Goal: Task Accomplishment & Management: Use online tool/utility

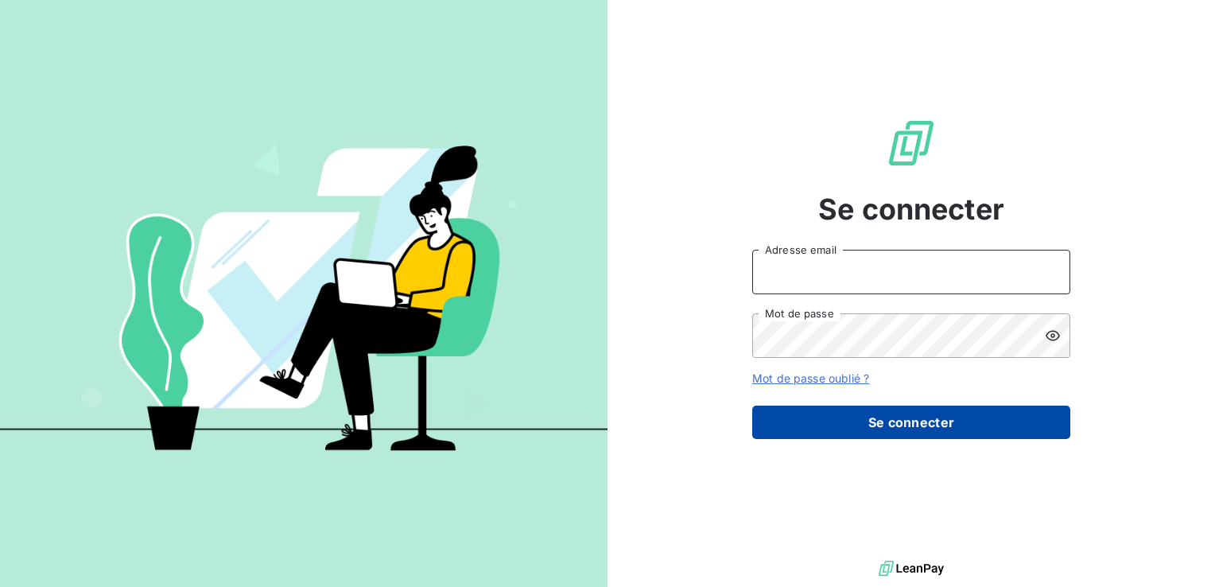
type input "[EMAIL_ADDRESS][DOMAIN_NAME]"
click at [855, 426] on button "Se connecter" at bounding box center [911, 421] width 318 height 33
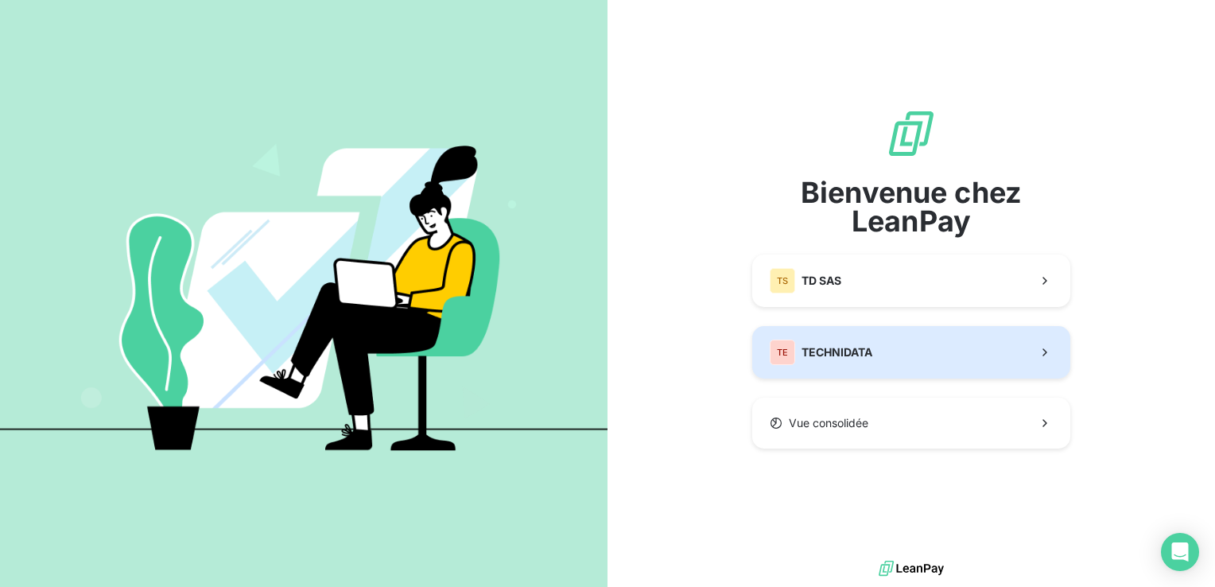
click at [895, 356] on button "TE TECHNIDATA" at bounding box center [911, 352] width 318 height 52
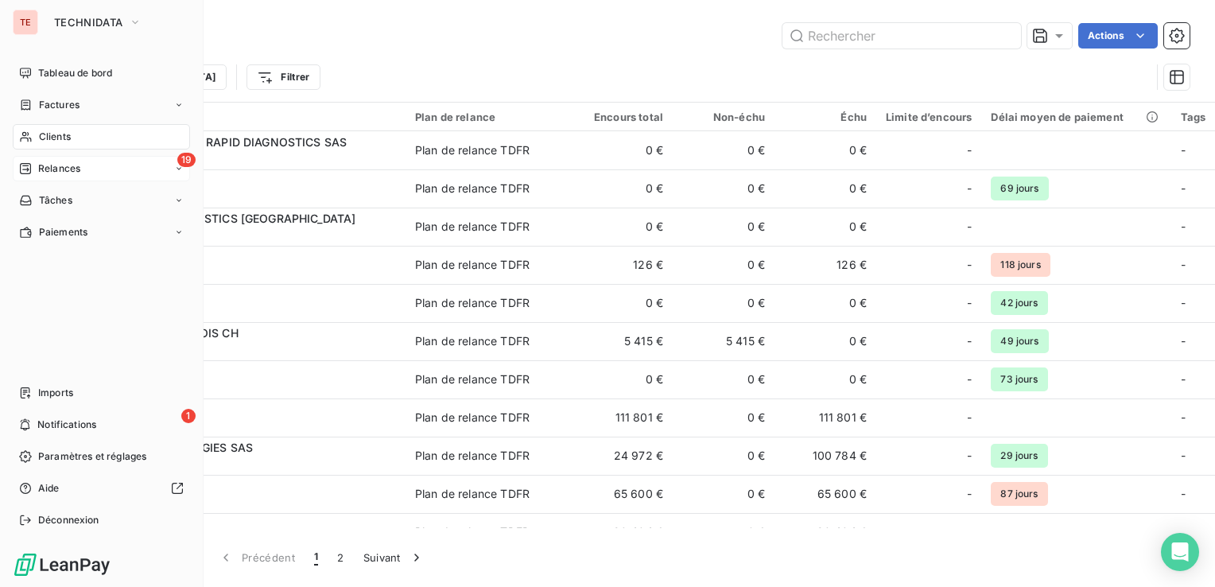
click at [37, 167] on div "Relances" at bounding box center [49, 168] width 61 height 14
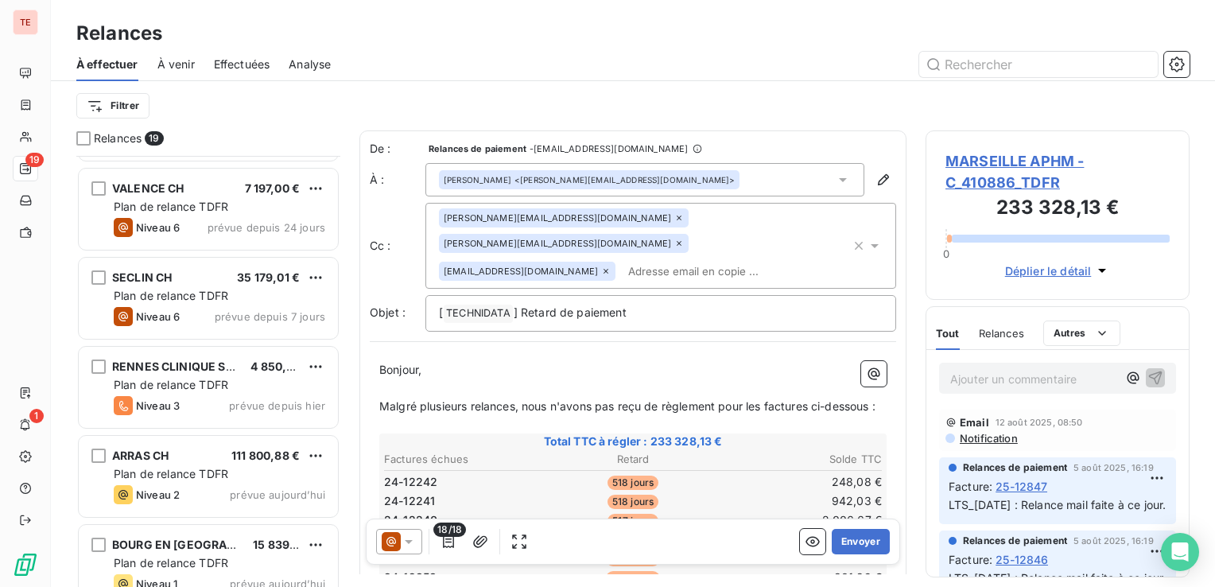
scroll to position [1261, 0]
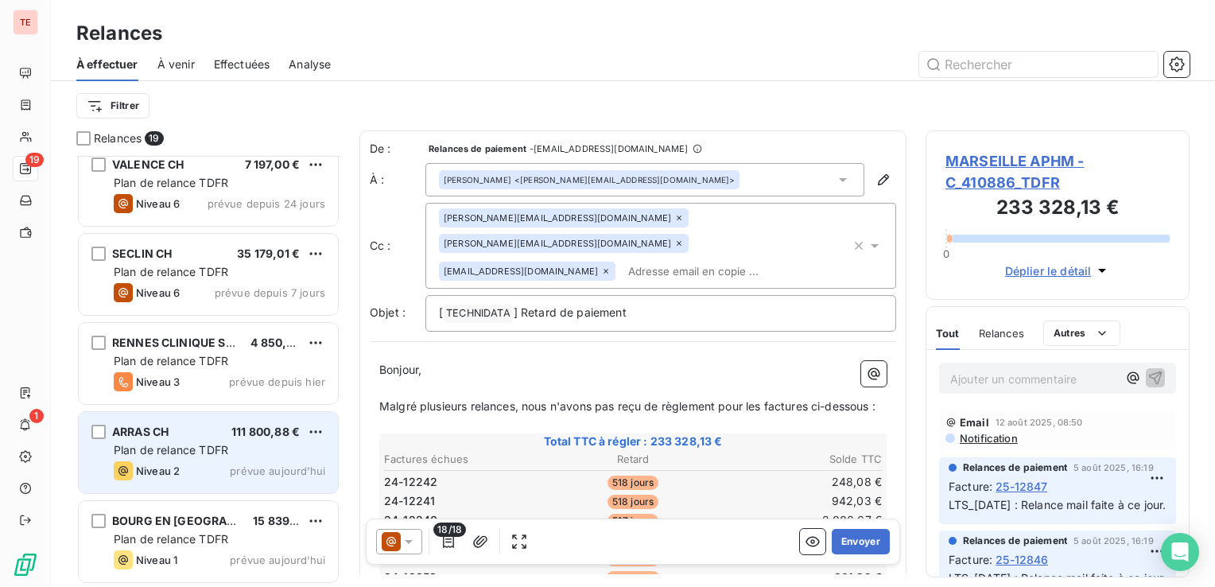
click at [257, 447] on div "Plan de relance TDFR" at bounding box center [219, 450] width 211 height 16
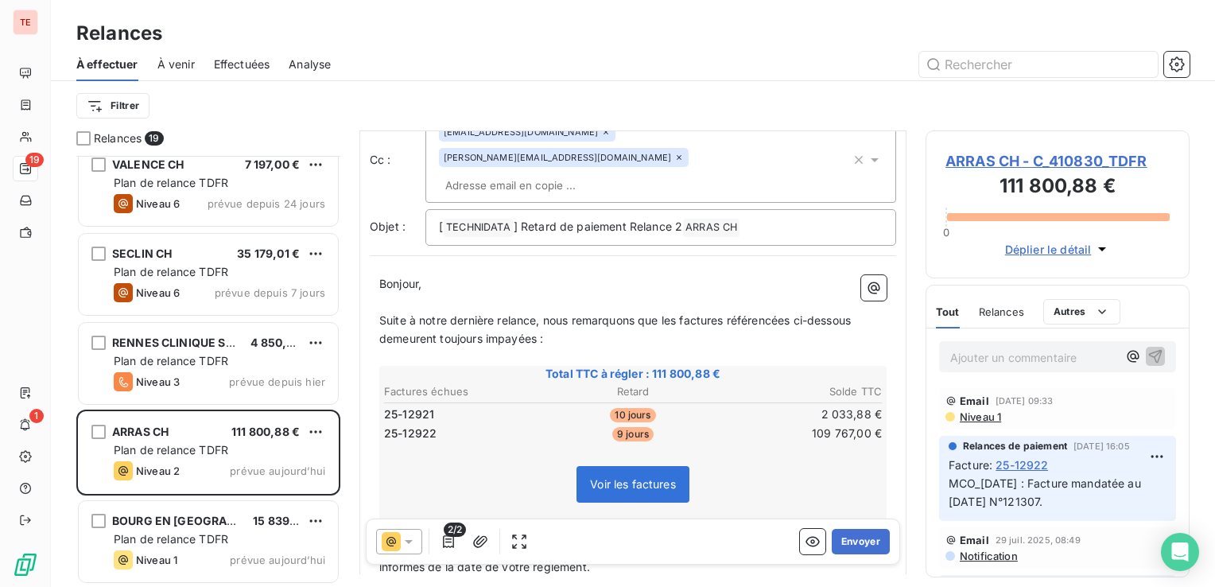
scroll to position [159, 0]
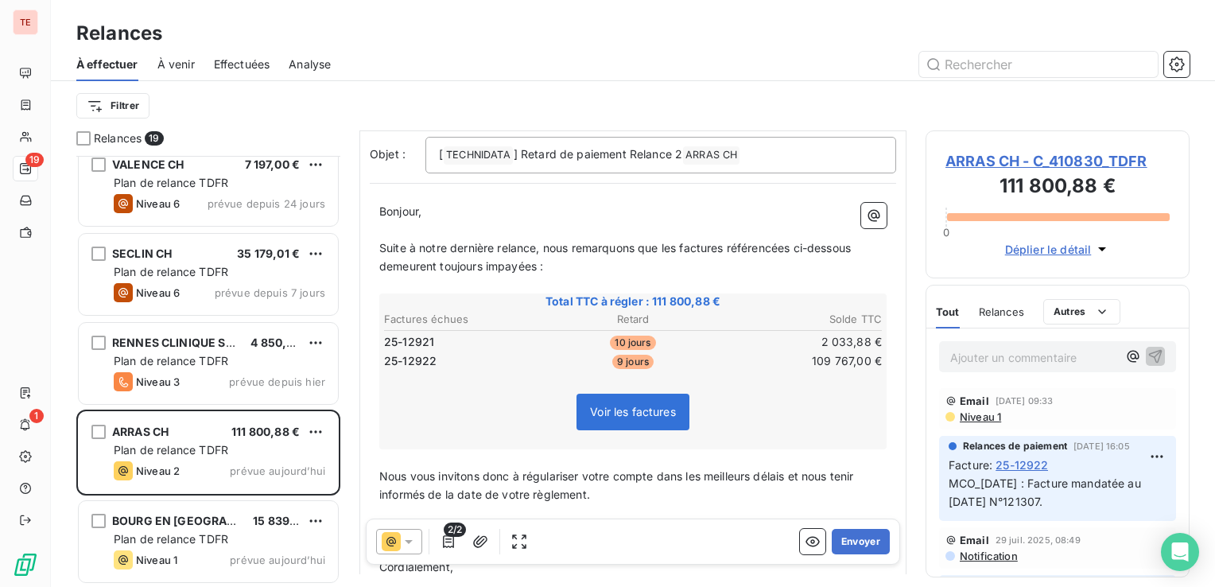
click at [405, 542] on icon at bounding box center [409, 541] width 16 height 16
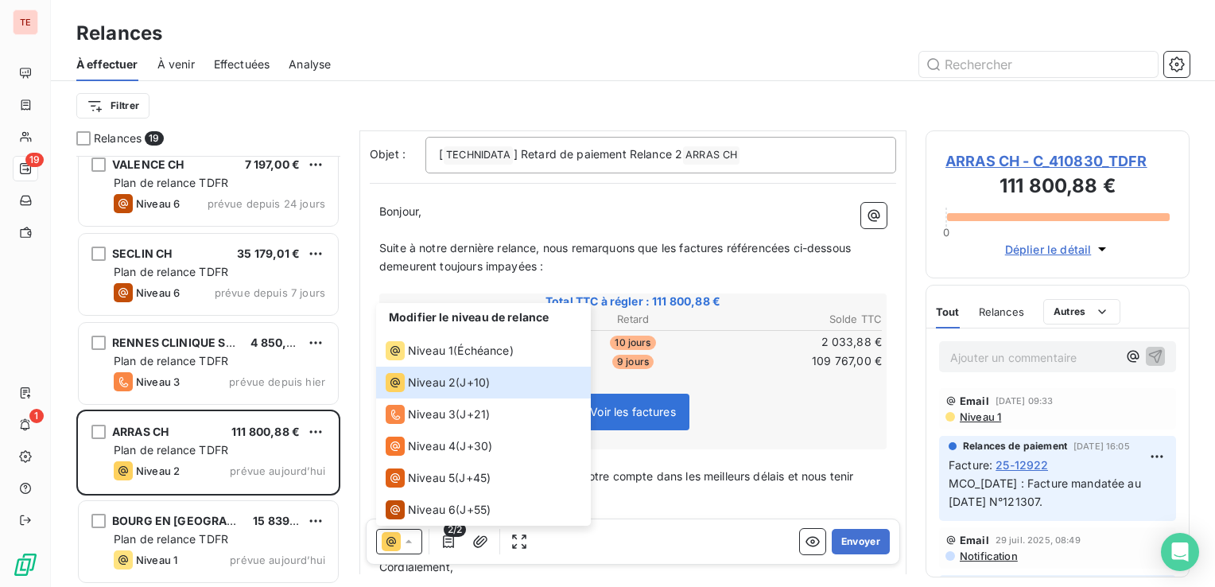
click at [655, 519] on div "Modifier le niveau de relance Niveau 1 ( Échéance ) Niveau 2 ( J+10 ) Niveau 3 …" at bounding box center [633, 541] width 534 height 46
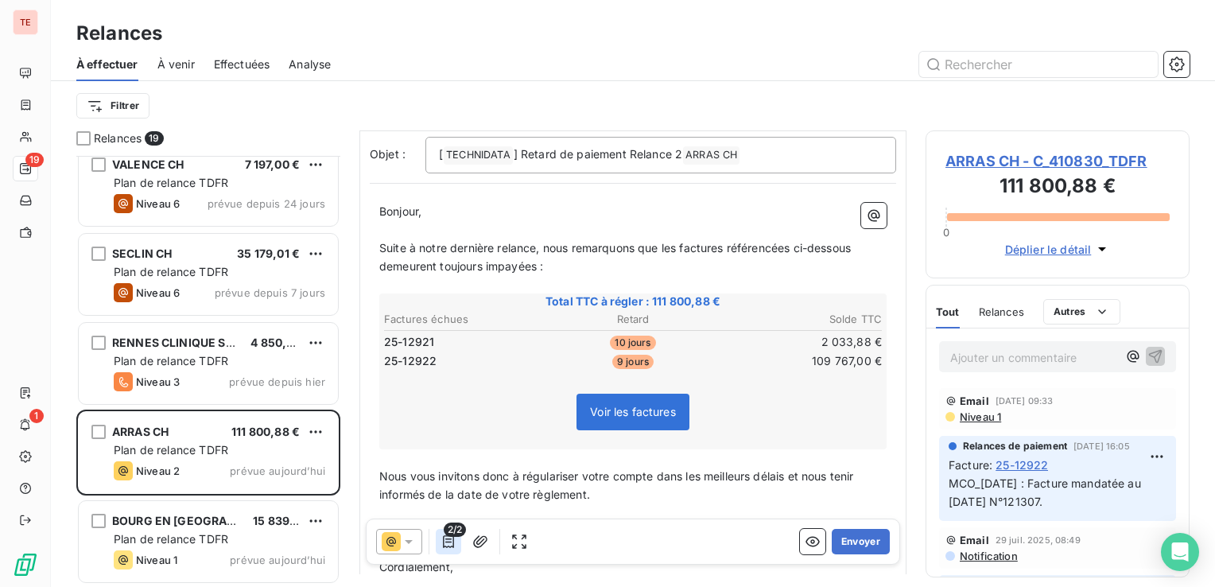
click at [453, 539] on icon "button" at bounding box center [448, 541] width 16 height 16
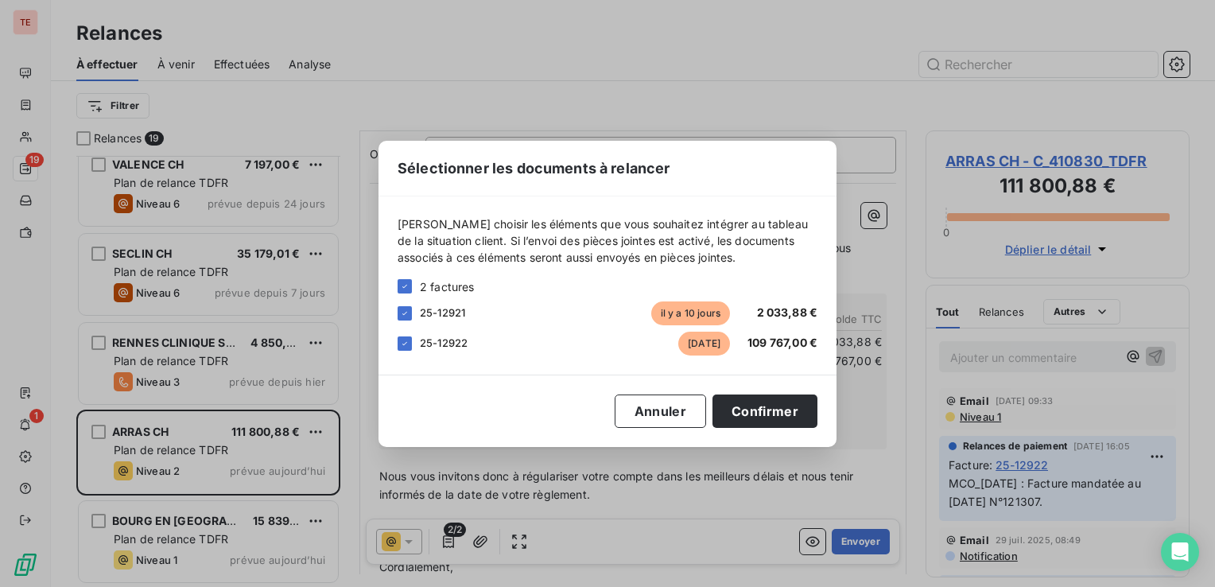
click at [430, 342] on span "25-12922" at bounding box center [444, 342] width 48 height 13
click at [401, 342] on icon at bounding box center [405, 344] width 10 height 10
drag, startPoint x: 789, startPoint y: 414, endPoint x: 795, endPoint y: 440, distance: 27.0
click at [787, 415] on button "Confirmer" at bounding box center [764, 410] width 105 height 33
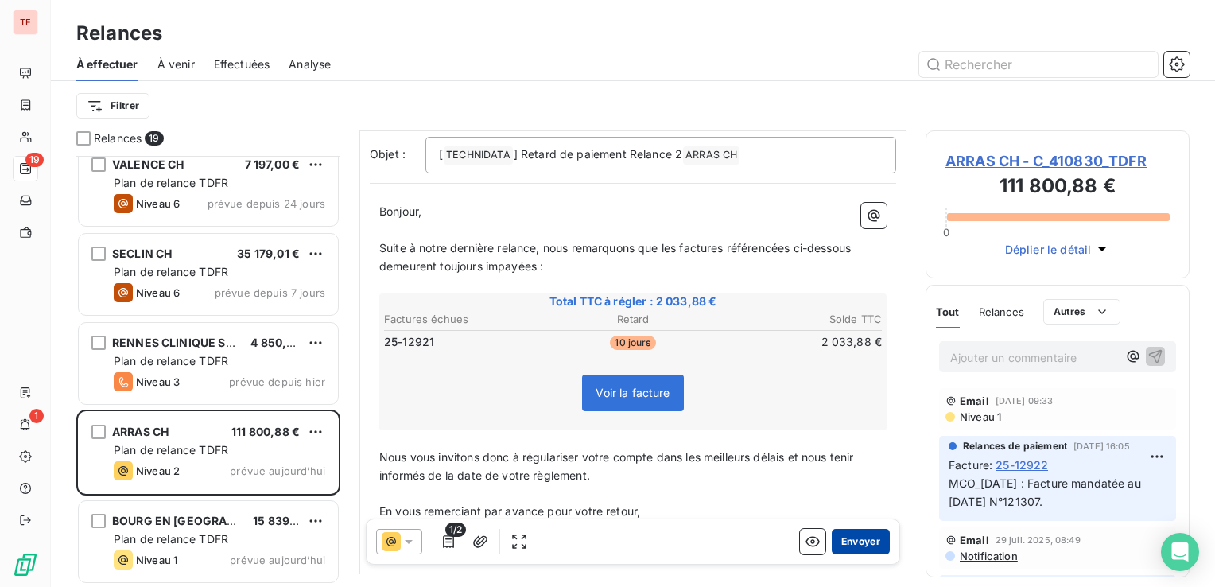
click at [850, 542] on button "Envoyer" at bounding box center [860, 541] width 58 height 25
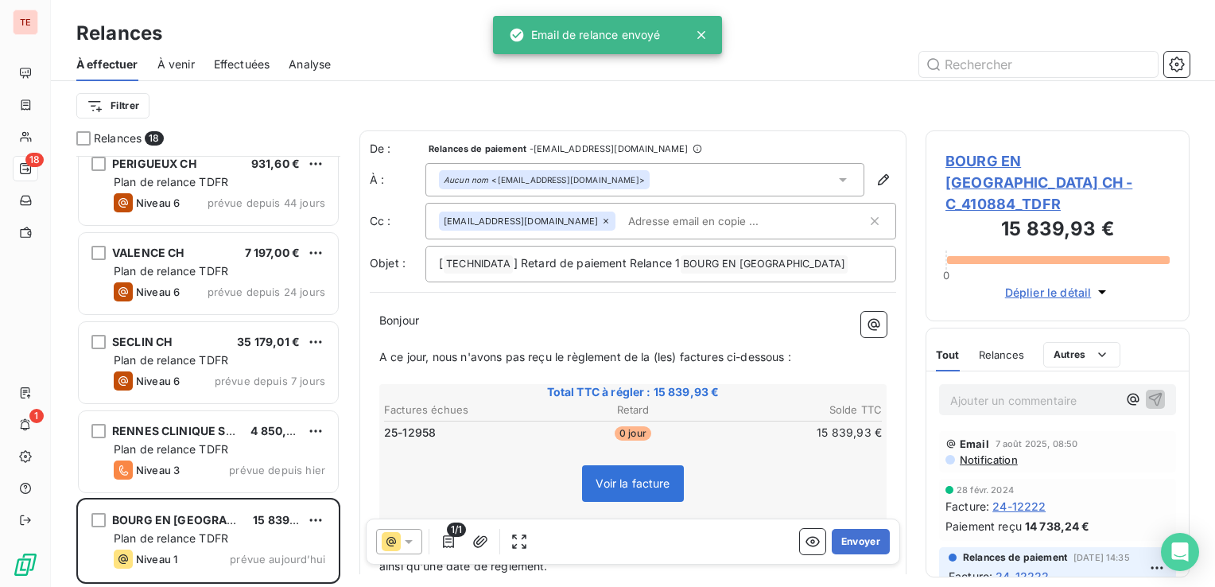
scroll to position [1172, 0]
click at [865, 545] on button "Envoyer" at bounding box center [860, 541] width 58 height 25
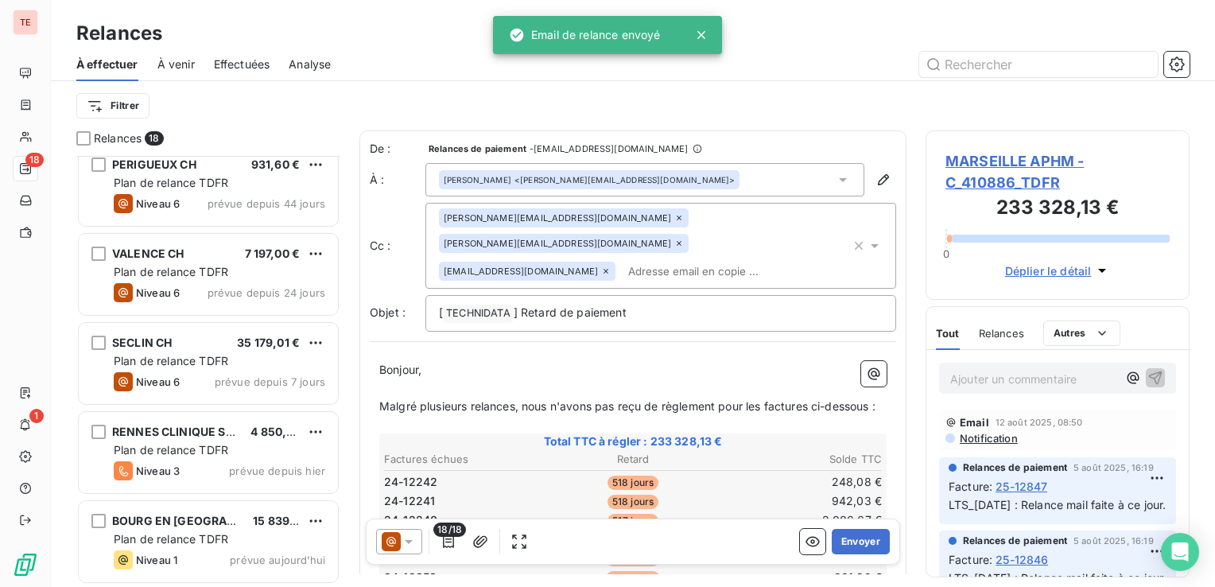
scroll to position [1083, 0]
